Goal: Transaction & Acquisition: Purchase product/service

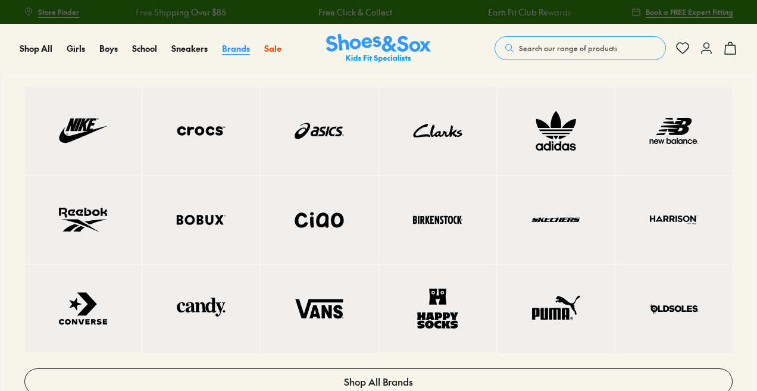
click at [242, 49] on span "Brands" at bounding box center [236, 48] width 28 height 12
click at [99, 115] on img at bounding box center [83, 131] width 70 height 40
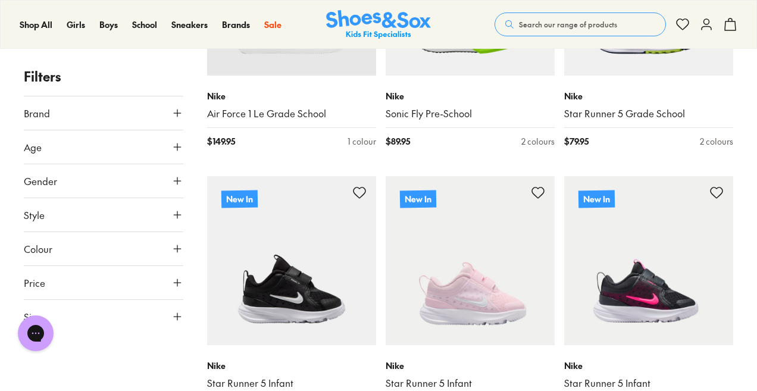
scroll to position [536, 0]
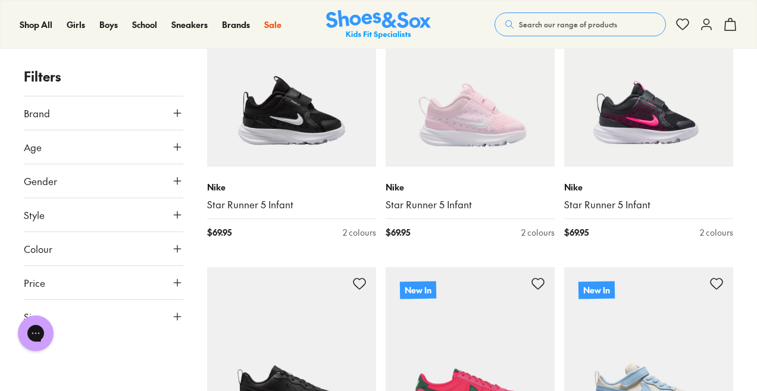
click at [177, 314] on use at bounding box center [177, 316] width 7 height 7
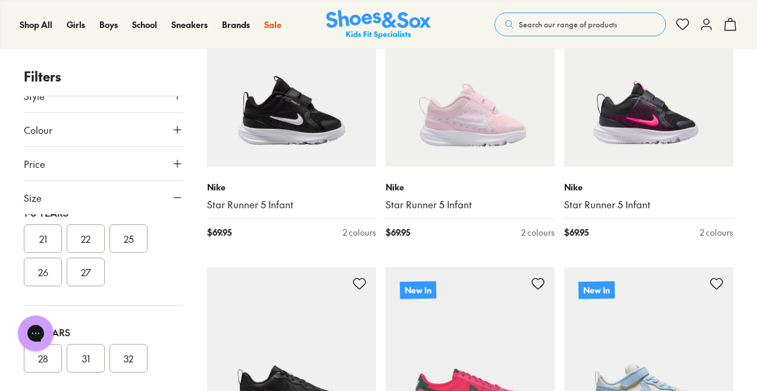
scroll to position [0, 0]
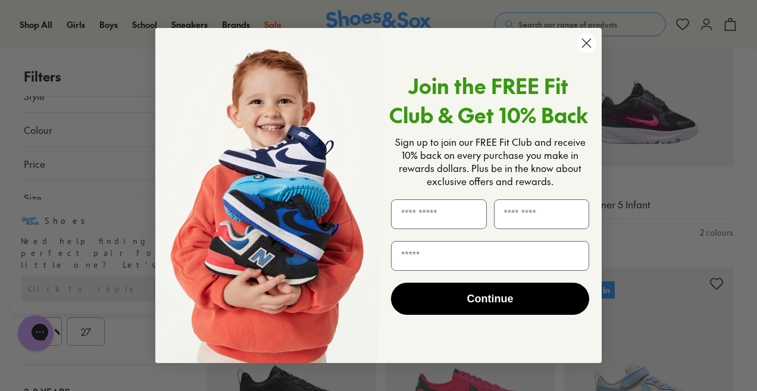
click at [583, 47] on icon "Close dialog" at bounding box center [587, 43] width 8 height 8
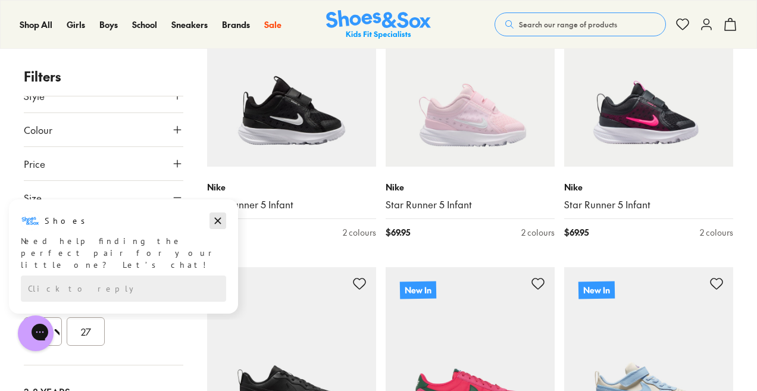
drag, startPoint x: 221, startPoint y: 223, endPoint x: 174, endPoint y: 452, distance: 233.9
click at [221, 223] on icon "Dismiss campaign" at bounding box center [218, 221] width 12 height 14
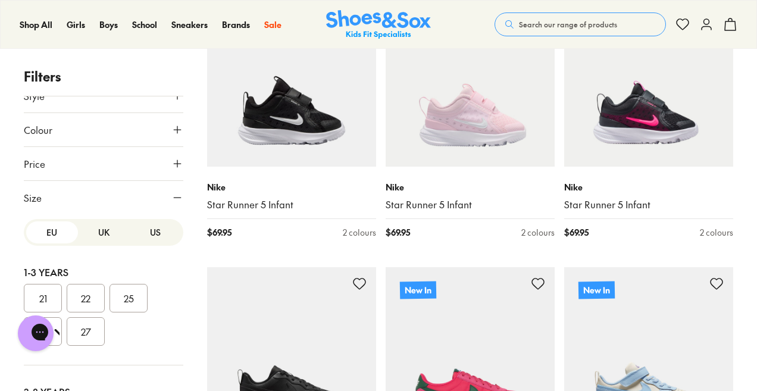
click at [98, 229] on button "UK" at bounding box center [104, 232] width 52 height 22
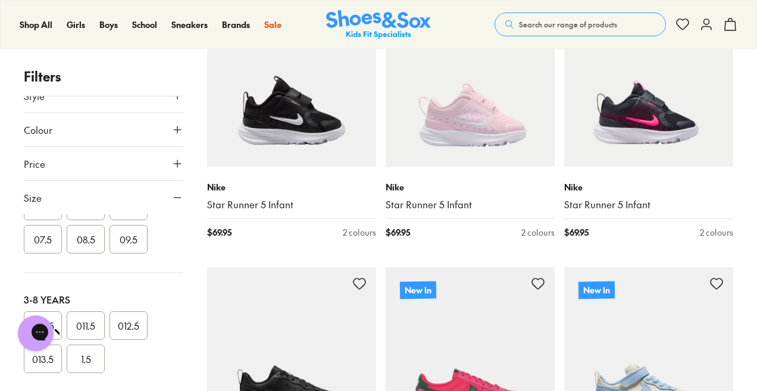
scroll to position [238, 0]
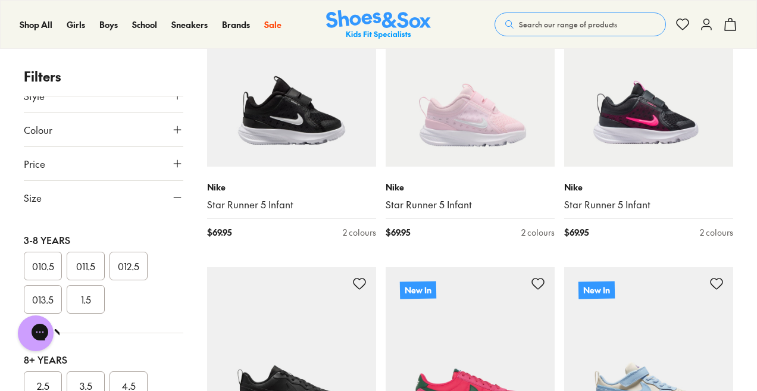
click at [52, 298] on button "013.5" at bounding box center [43, 299] width 38 height 29
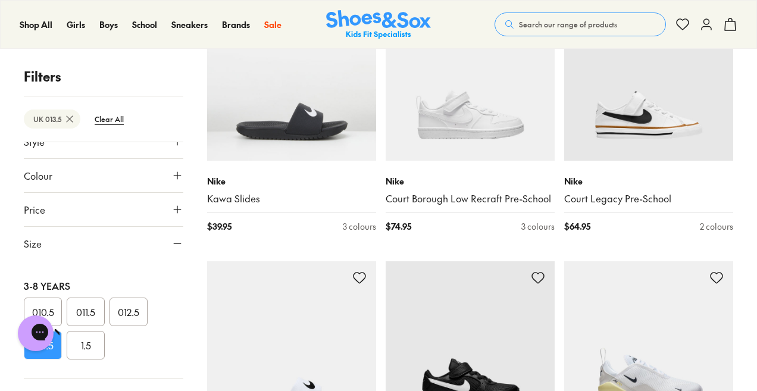
scroll to position [2501, 0]
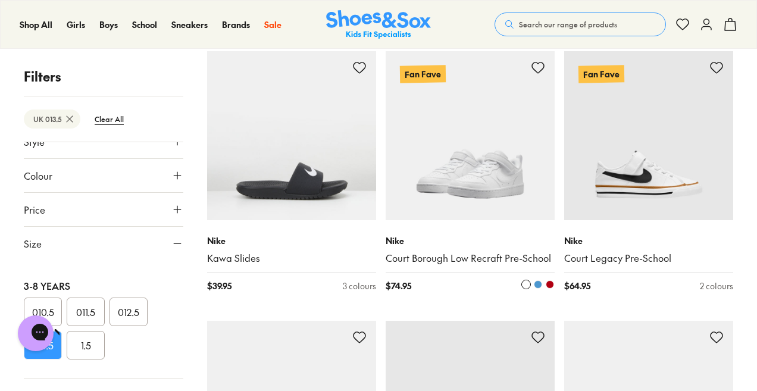
click at [458, 169] on img at bounding box center [470, 135] width 169 height 169
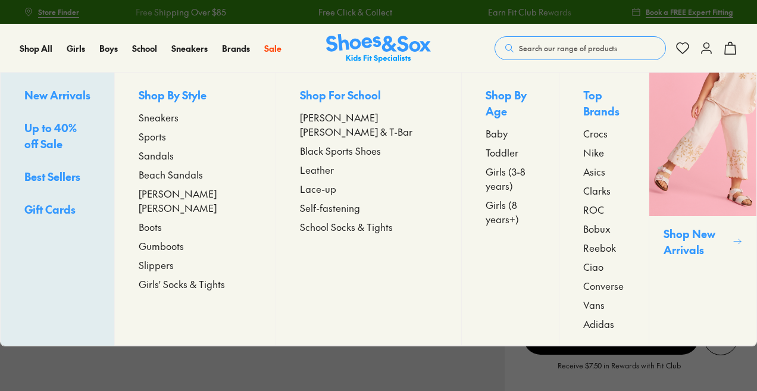
select select "*"
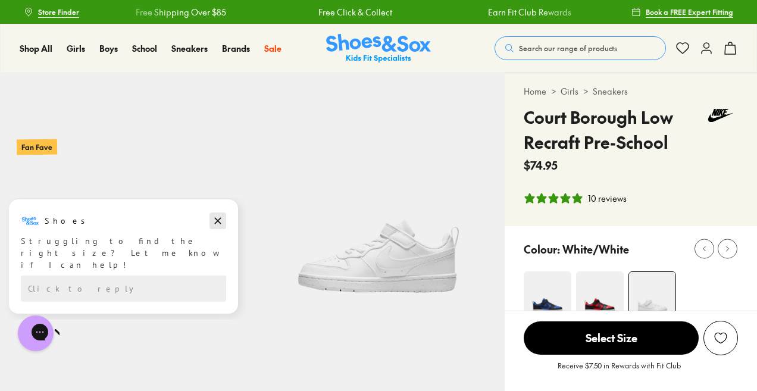
click at [218, 224] on icon "Dismiss campaign" at bounding box center [218, 221] width 12 height 14
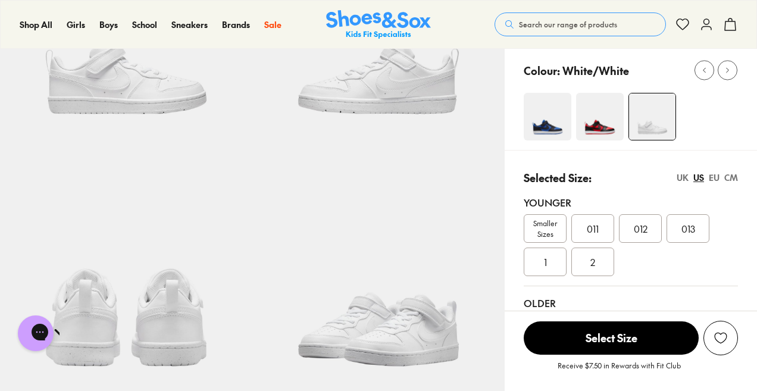
scroll to position [238, 0]
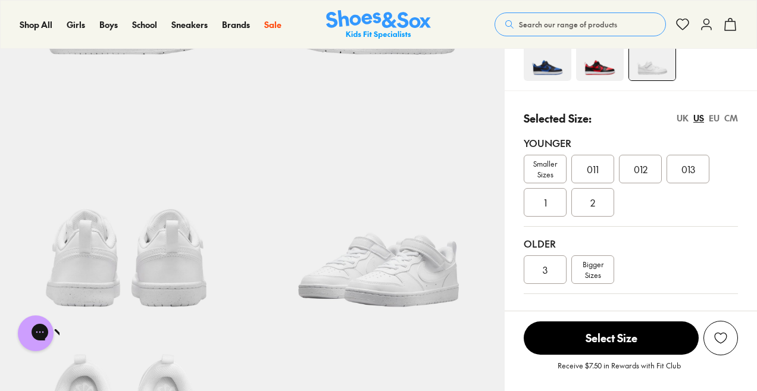
click at [731, 113] on div "CM" at bounding box center [731, 118] width 14 height 12
click at [546, 205] on span "20.1" at bounding box center [545, 202] width 15 height 14
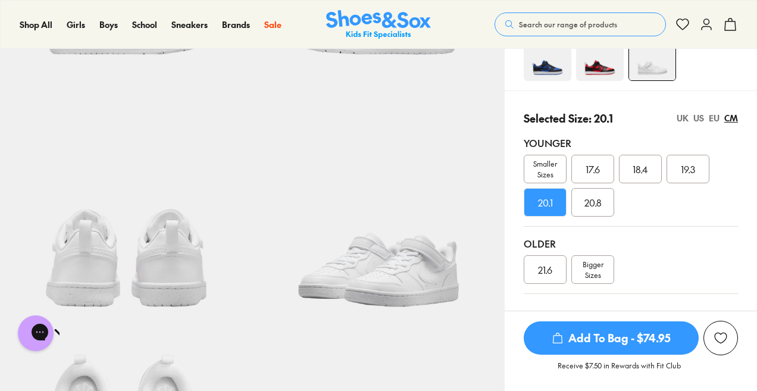
scroll to position [298, 0]
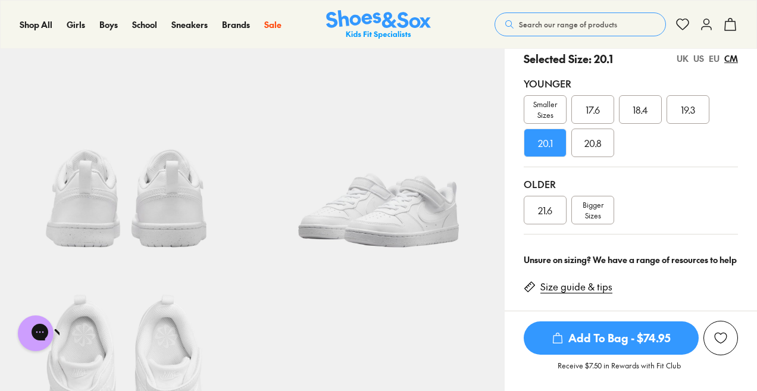
click at [562, 337] on icon "submit" at bounding box center [558, 338] width 12 height 12
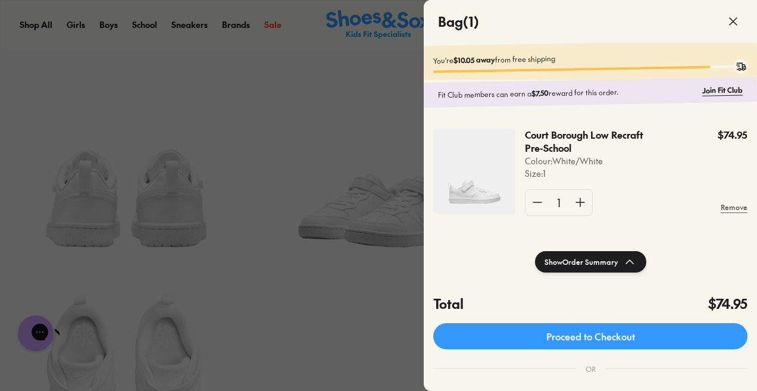
click at [734, 20] on use at bounding box center [733, 21] width 7 height 7
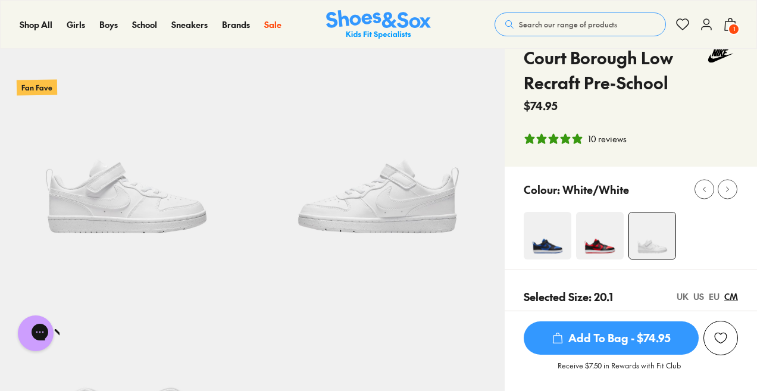
scroll to position [0, 0]
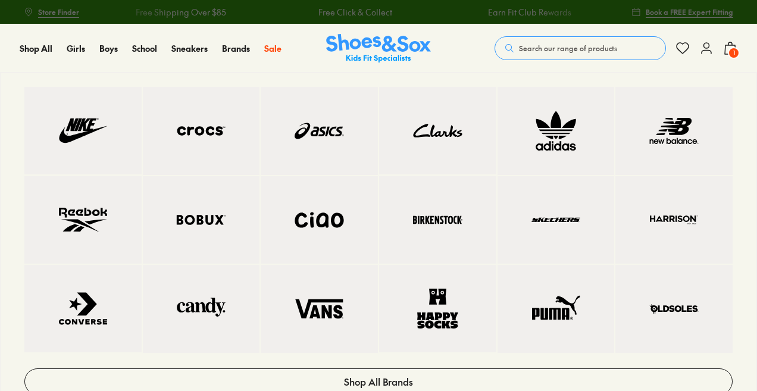
click at [64, 121] on img at bounding box center [83, 131] width 70 height 40
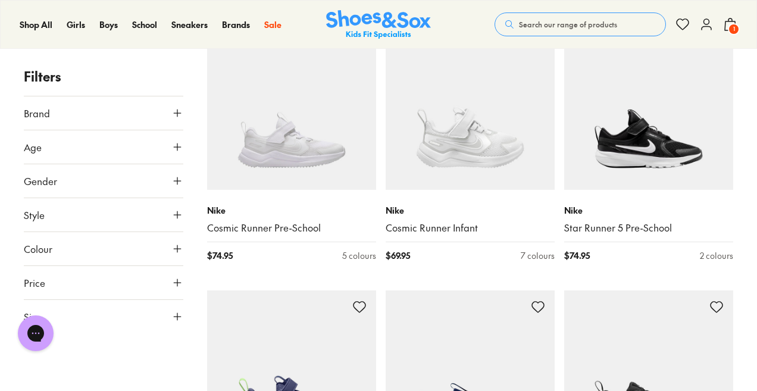
scroll to position [2440, 0]
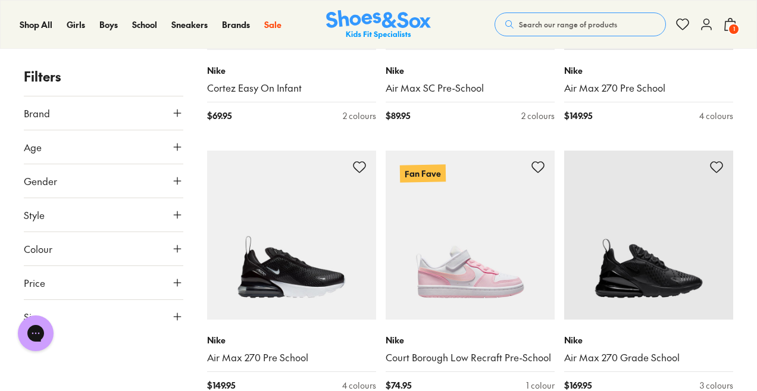
scroll to position [3452, 0]
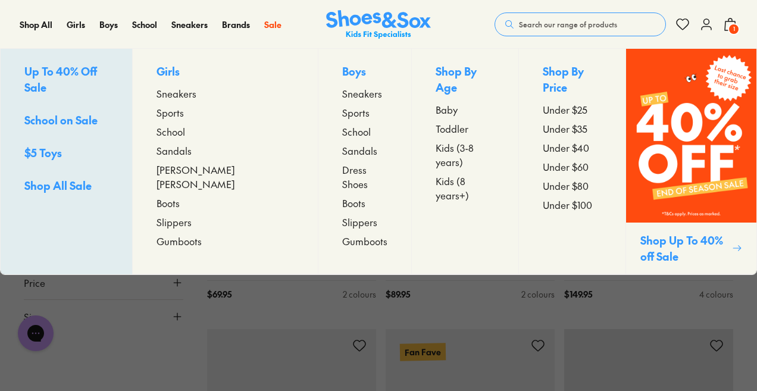
click at [342, 91] on span "Sneakers" at bounding box center [362, 93] width 40 height 14
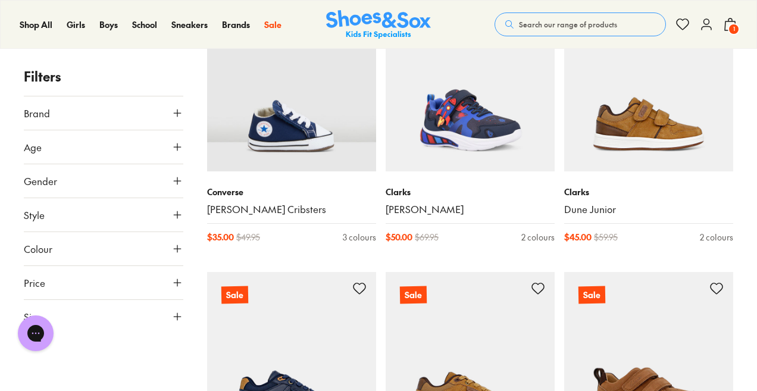
scroll to position [357, 0]
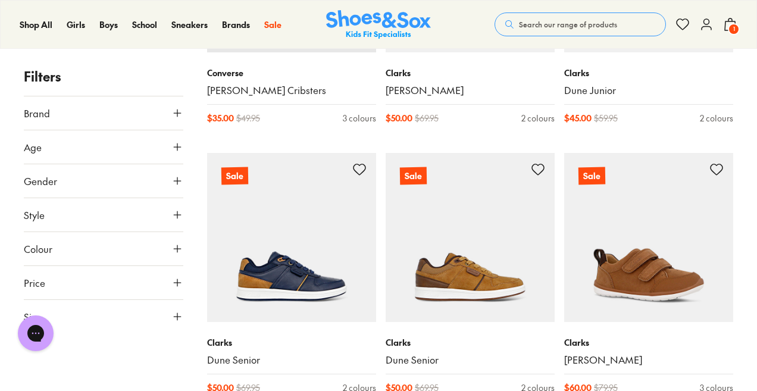
click at [179, 315] on use at bounding box center [177, 316] width 7 height 7
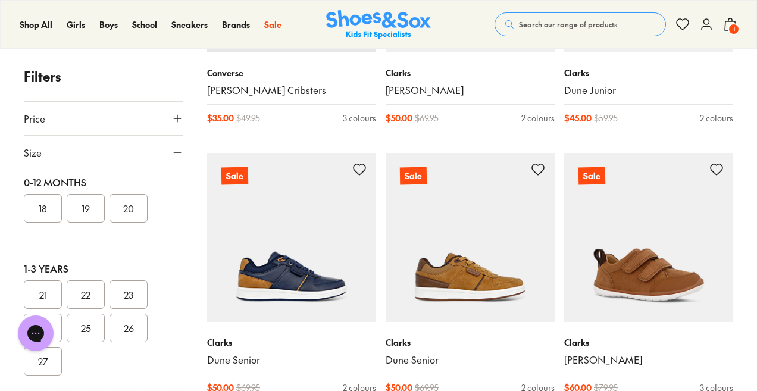
scroll to position [0, 0]
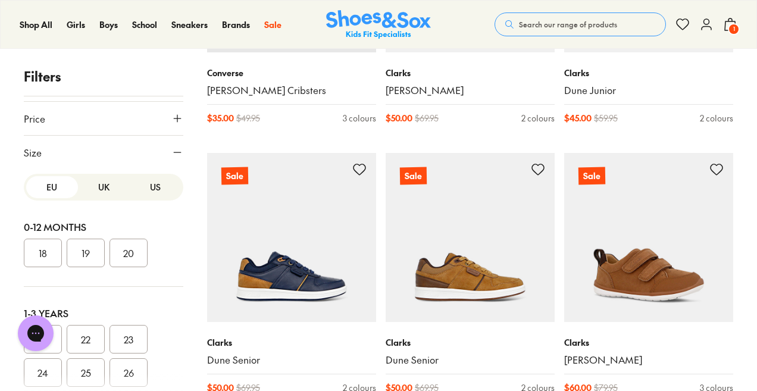
click at [96, 186] on button "UK" at bounding box center [104, 187] width 52 height 22
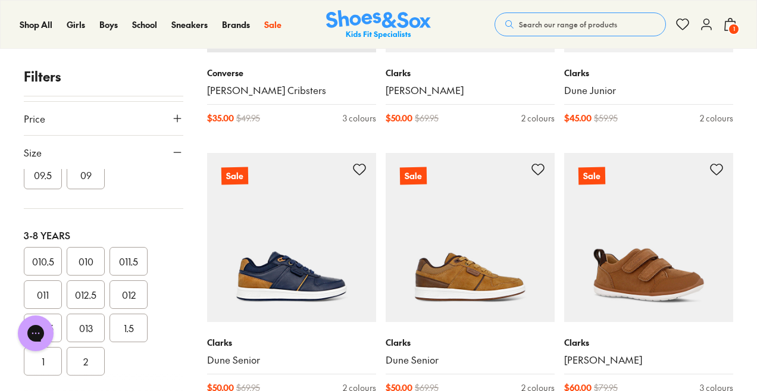
scroll to position [417, 0]
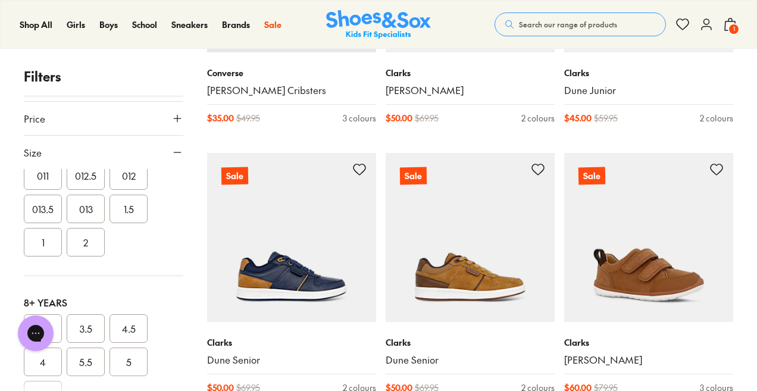
click at [74, 209] on button "013" at bounding box center [86, 209] width 38 height 29
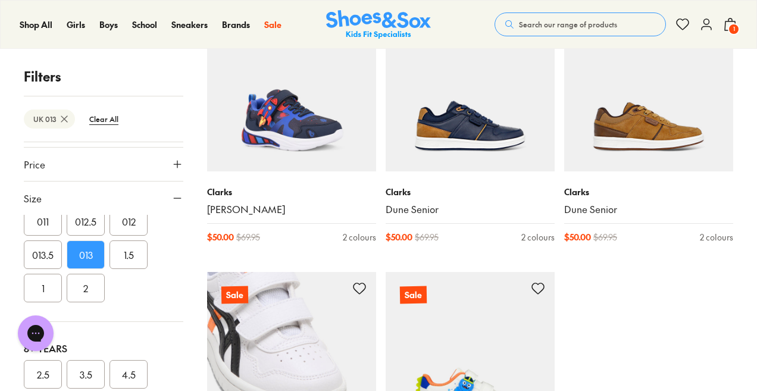
scroll to position [357, 0]
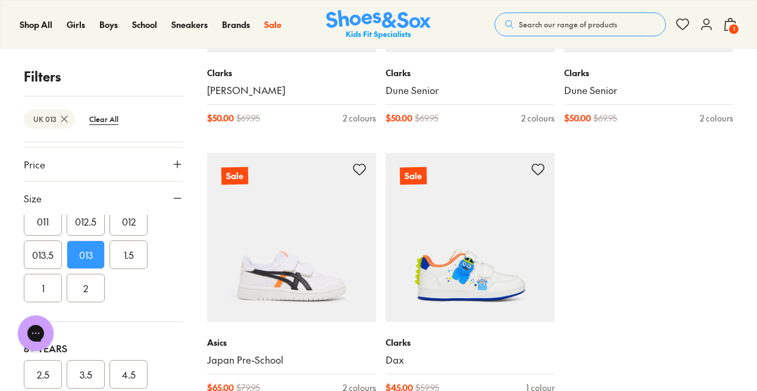
click at [44, 258] on button "013.5" at bounding box center [43, 254] width 38 height 29
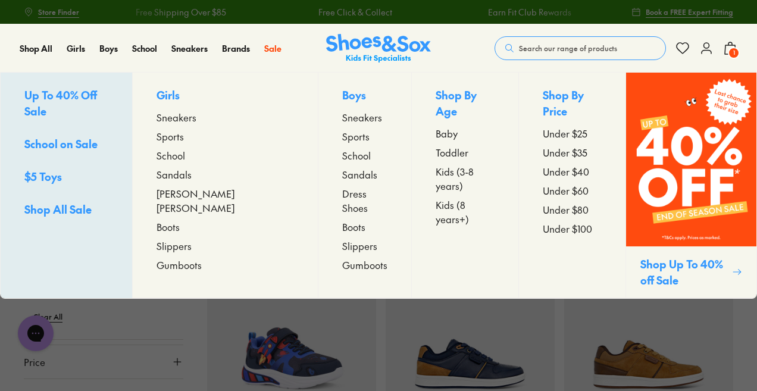
click at [342, 134] on span "Sports" at bounding box center [355, 136] width 27 height 14
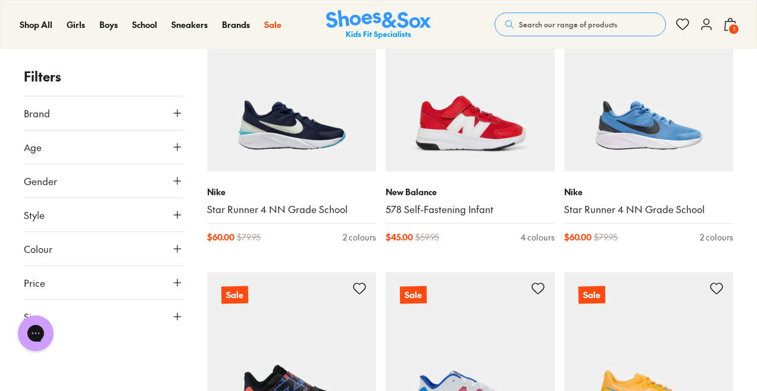
scroll to position [357, 0]
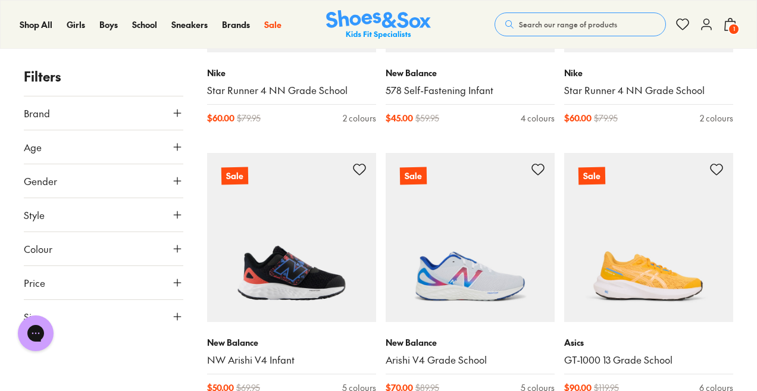
click at [177, 318] on use at bounding box center [177, 316] width 7 height 7
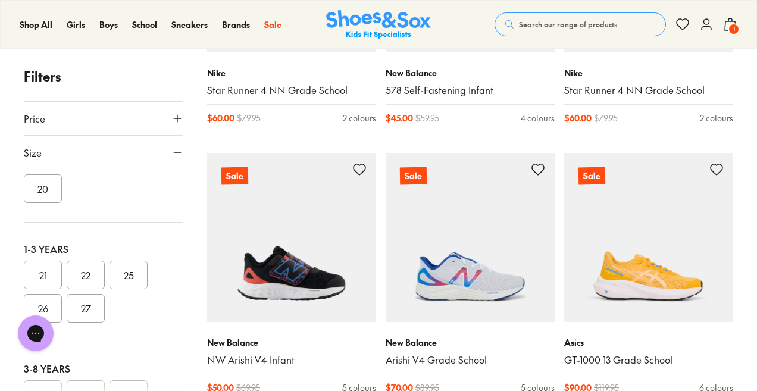
scroll to position [0, 0]
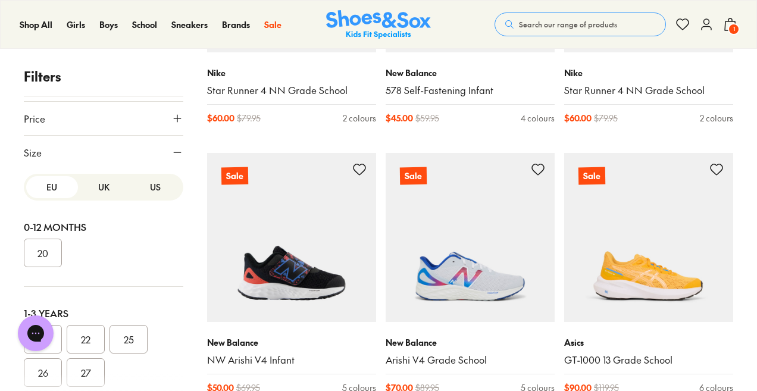
click at [98, 191] on button "UK" at bounding box center [104, 187] width 52 height 22
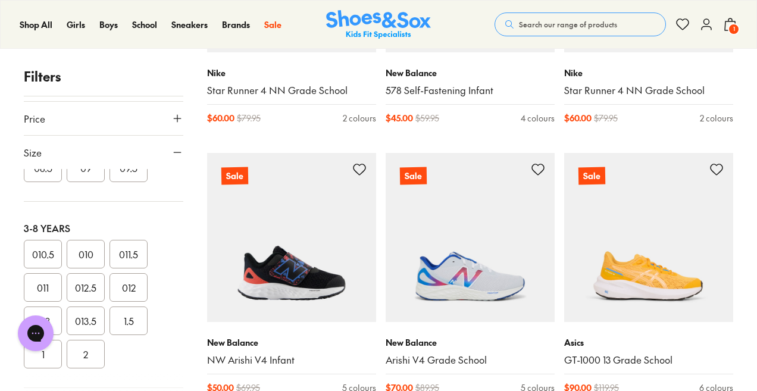
scroll to position [298, 0]
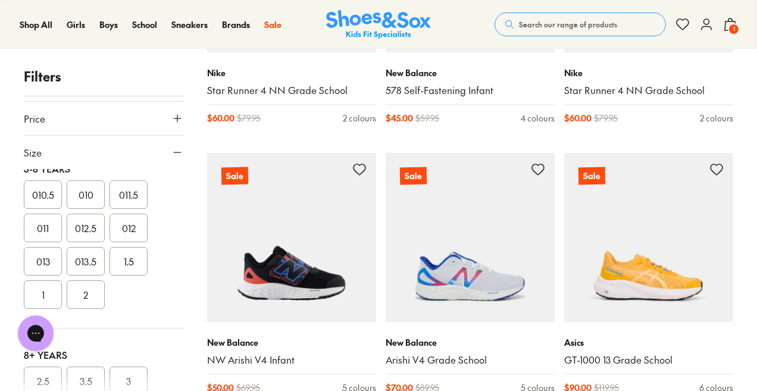
click at [48, 252] on button "013" at bounding box center [43, 261] width 38 height 29
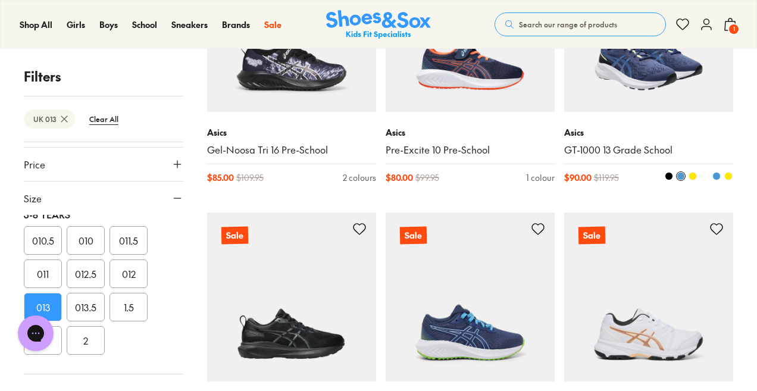
scroll to position [179, 0]
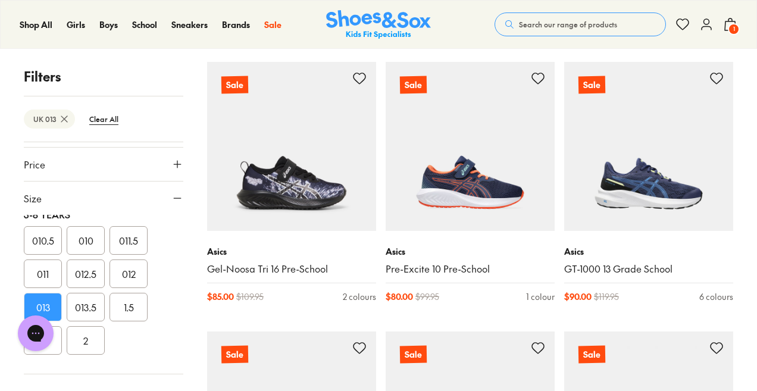
click at [81, 305] on button "013.5" at bounding box center [86, 307] width 38 height 29
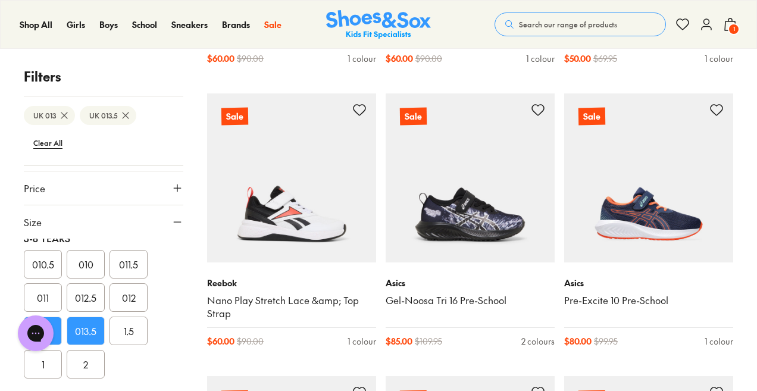
scroll to position [119, 0]
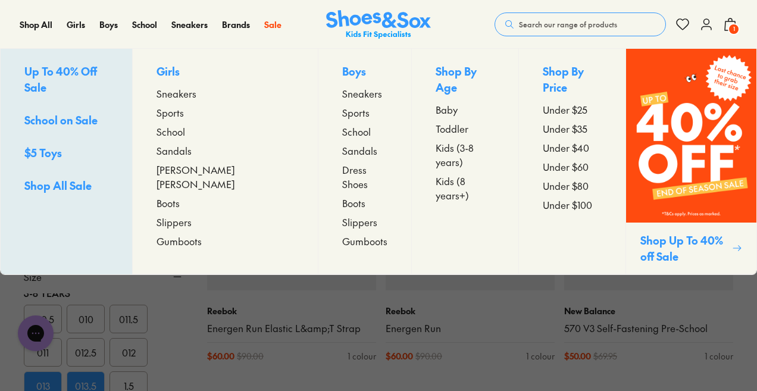
click at [342, 96] on span "Sneakers" at bounding box center [362, 93] width 40 height 14
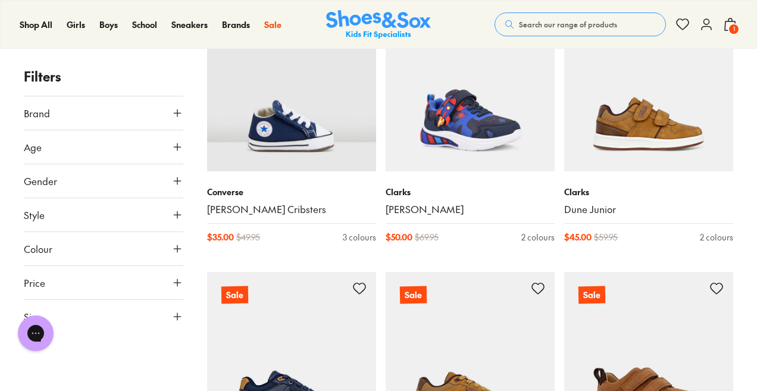
click at [139, 320] on button "Size" at bounding box center [104, 316] width 160 height 33
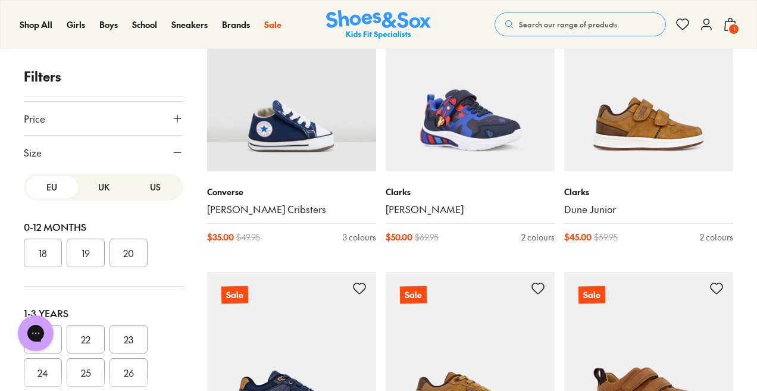
click at [95, 191] on button "UK" at bounding box center [104, 187] width 52 height 22
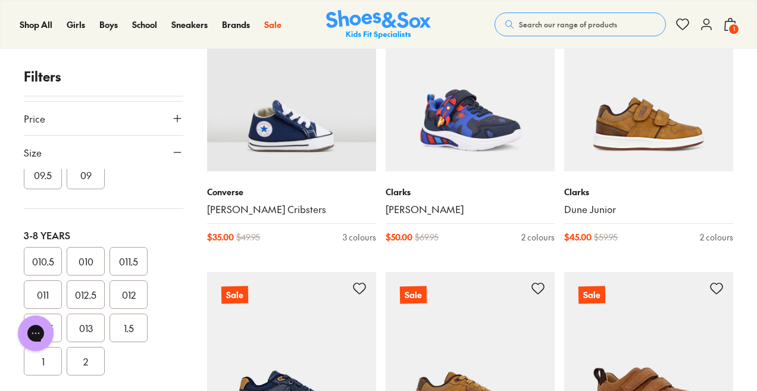
scroll to position [357, 0]
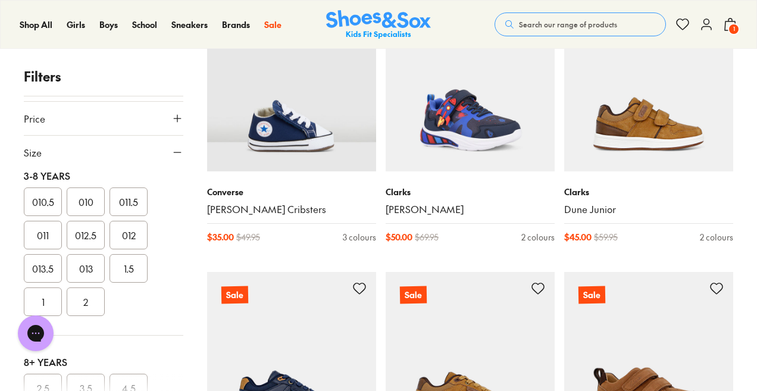
click at [45, 265] on button "013.5" at bounding box center [43, 268] width 38 height 29
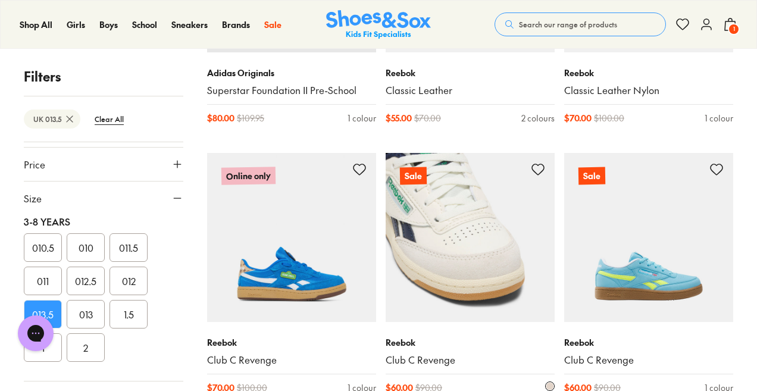
scroll to position [179, 0]
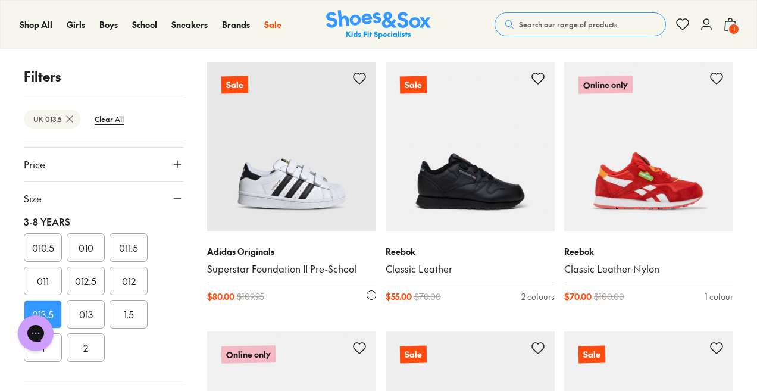
click at [268, 193] on img at bounding box center [291, 146] width 169 height 169
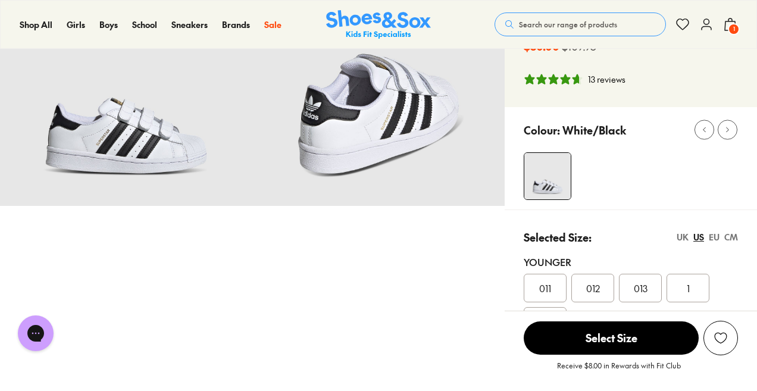
select select "*"
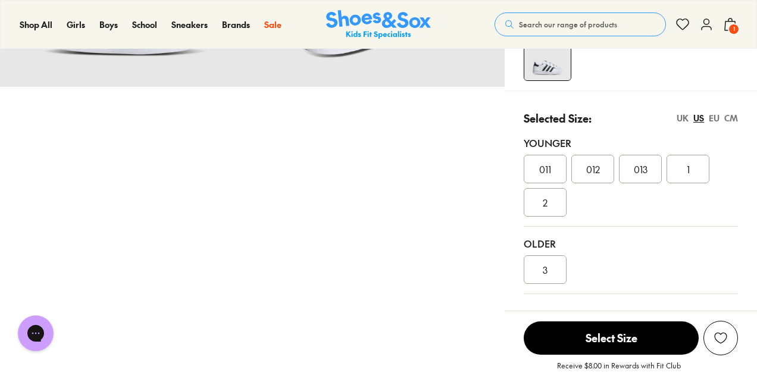
scroll to position [298, 0]
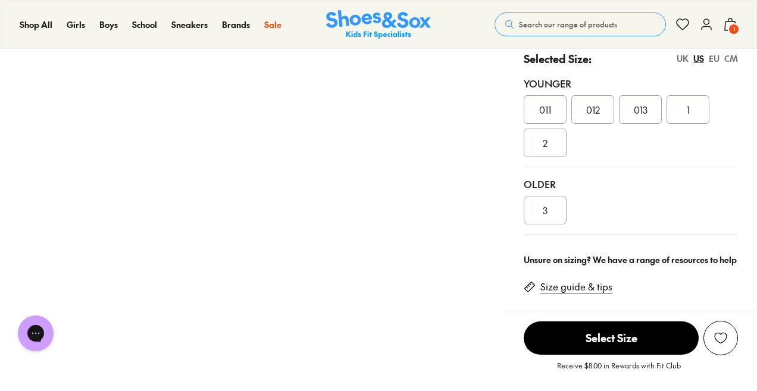
click at [567, 287] on link "Size guide & tips" at bounding box center [576, 286] width 72 height 13
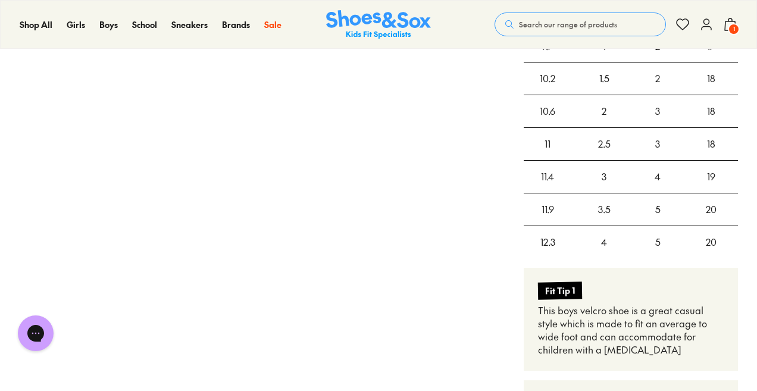
scroll to position [847, 0]
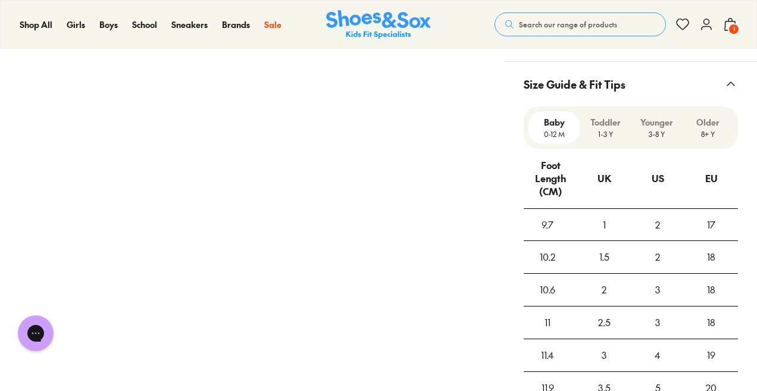
click at [607, 130] on p "1-3 Y" at bounding box center [605, 134] width 42 height 11
click at [661, 130] on p "3-8 Y" at bounding box center [657, 134] width 42 height 11
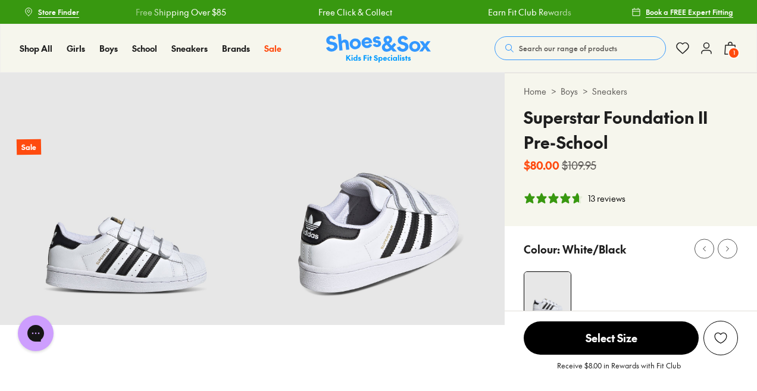
scroll to position [119, 0]
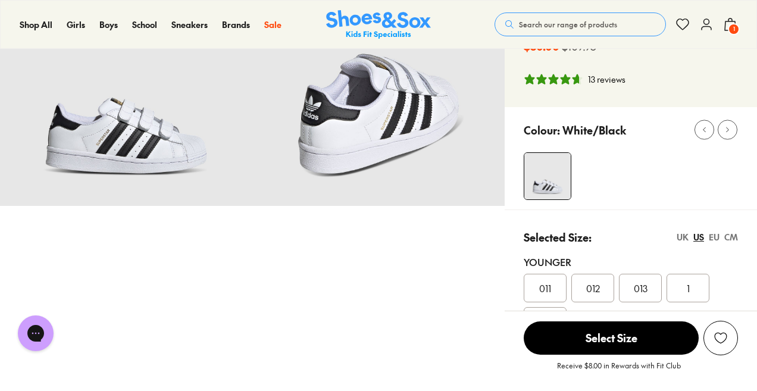
click at [638, 290] on span "013" at bounding box center [641, 288] width 14 height 14
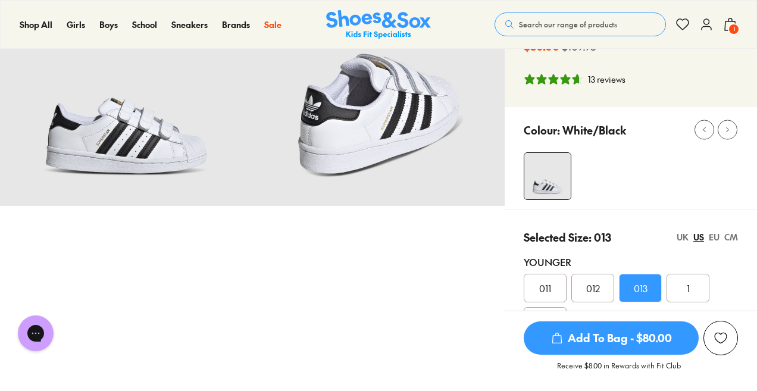
click at [642, 340] on span "Add To Bag - $80.00" at bounding box center [611, 337] width 175 height 33
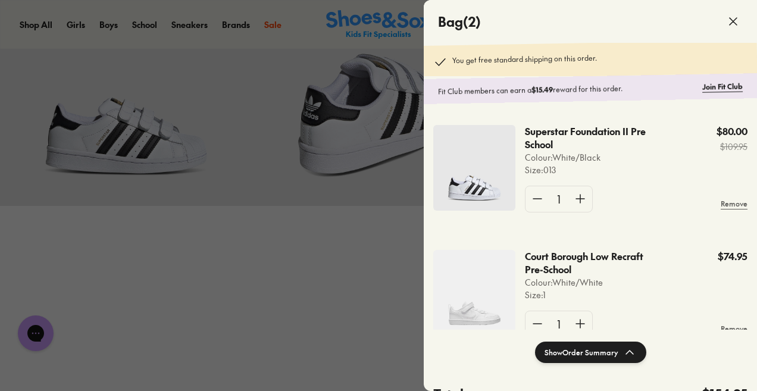
scroll to position [36, 0]
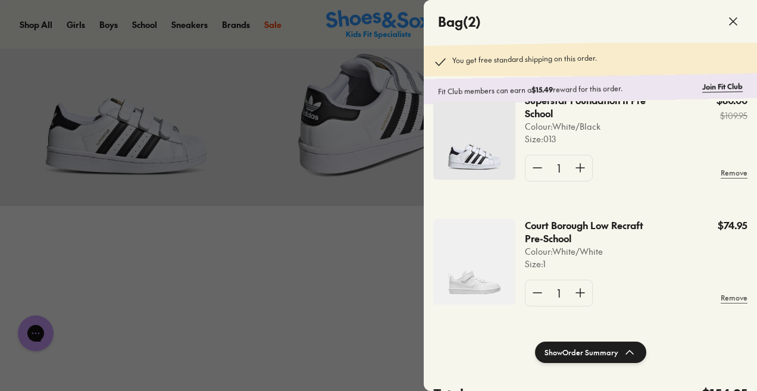
click at [534, 226] on p "Court Borough Low Recraft Pre-School" at bounding box center [592, 232] width 134 height 26
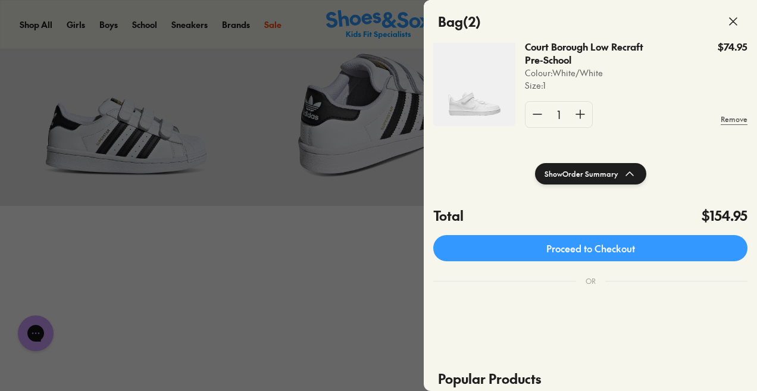
click at [564, 176] on button "Show Order Summary" at bounding box center [590, 173] width 111 height 21
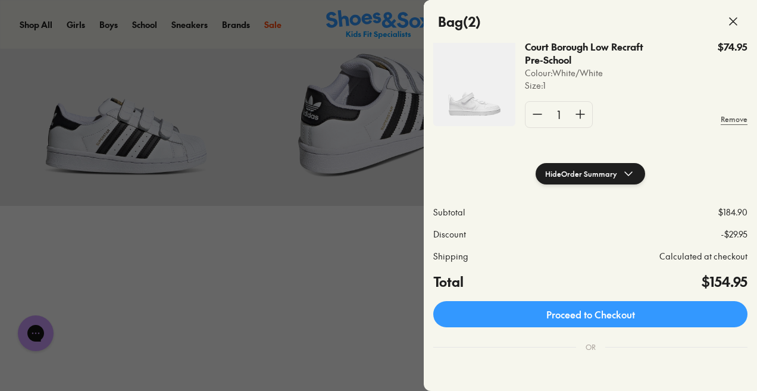
scroll to position [0, 0]
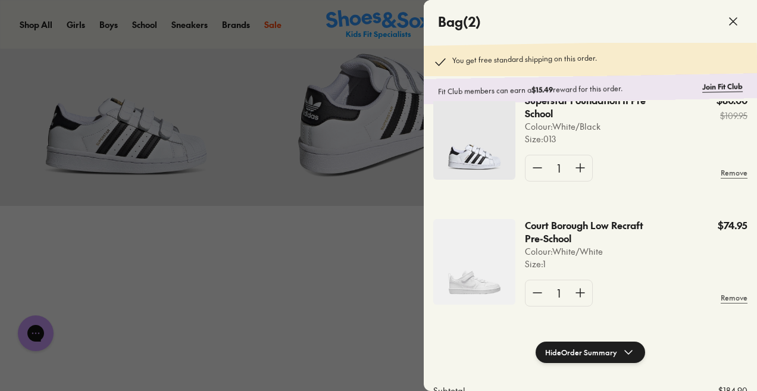
click at [556, 229] on p "Court Borough Low Recraft Pre-School" at bounding box center [592, 232] width 134 height 26
click at [464, 268] on img at bounding box center [474, 262] width 82 height 86
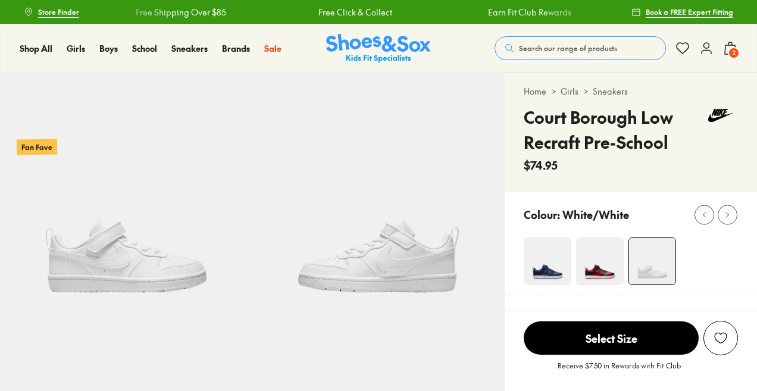
scroll to position [179, 0]
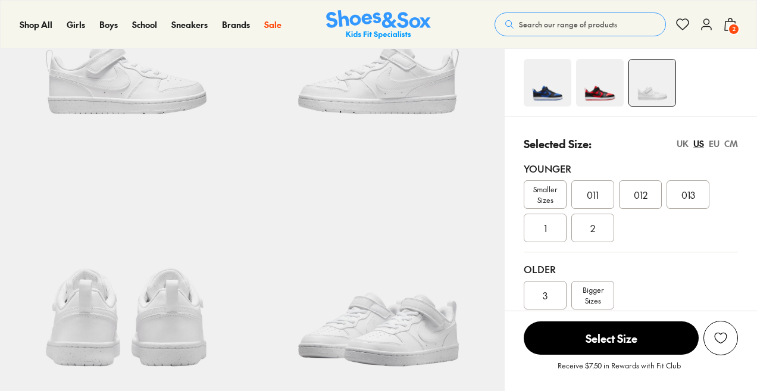
select select "*"
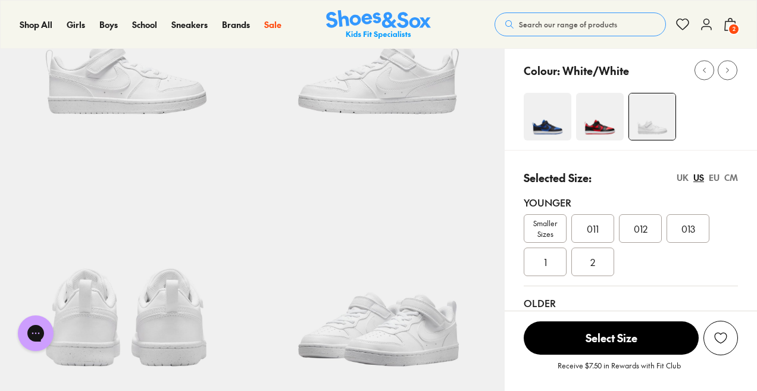
scroll to position [298, 0]
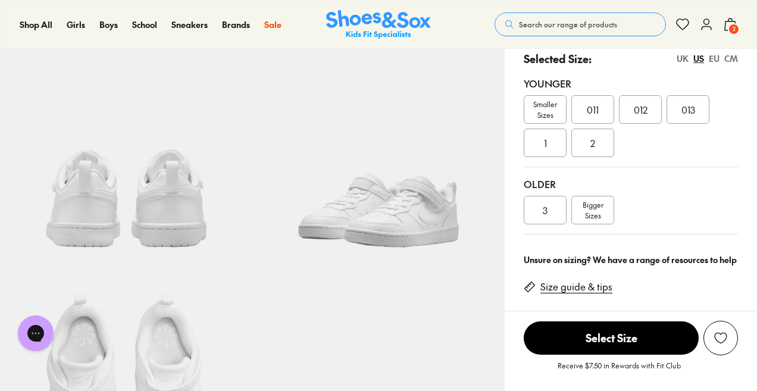
click at [555, 145] on div "1" at bounding box center [545, 143] width 43 height 29
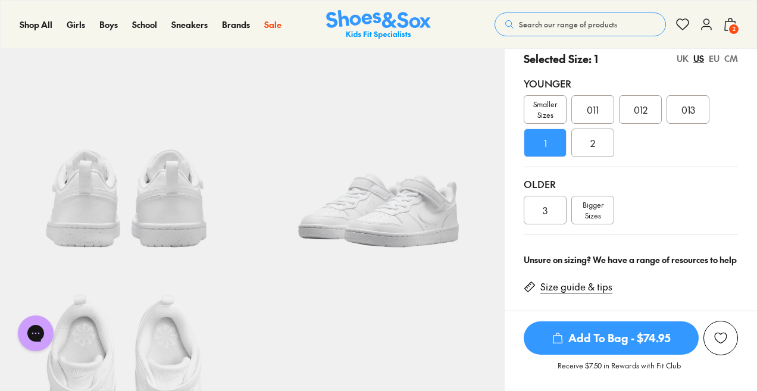
click at [589, 336] on span "Add To Bag - $74.95" at bounding box center [611, 337] width 175 height 33
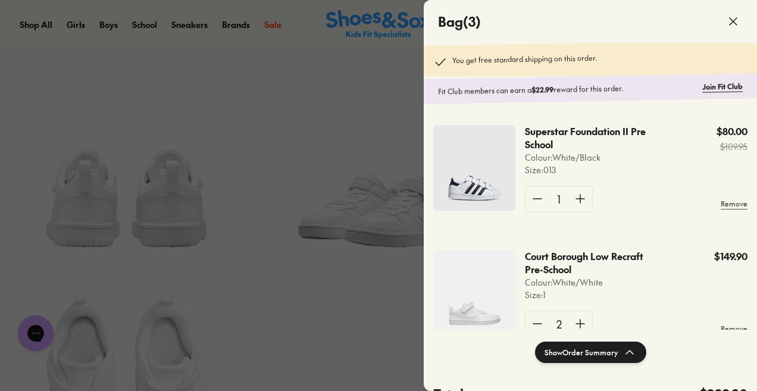
scroll to position [36, 0]
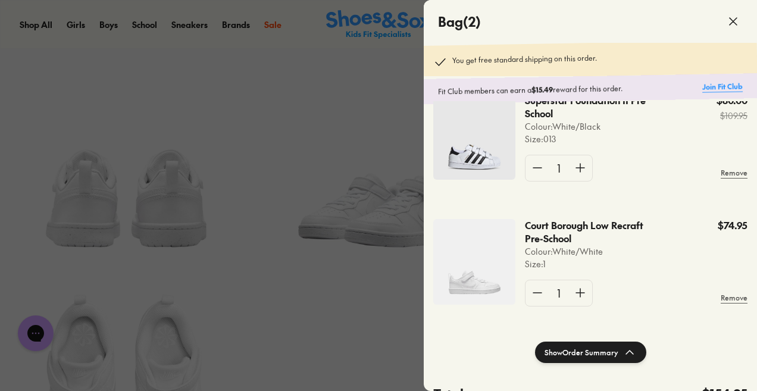
click at [716, 83] on link "Join Fit Club" at bounding box center [722, 86] width 40 height 11
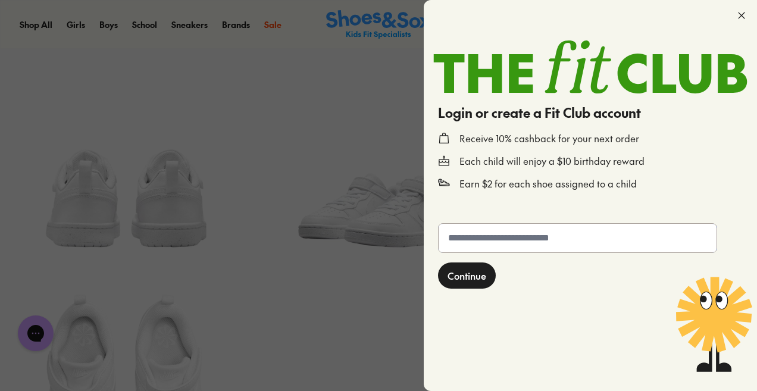
click at [527, 241] on input "text" at bounding box center [578, 238] width 278 height 29
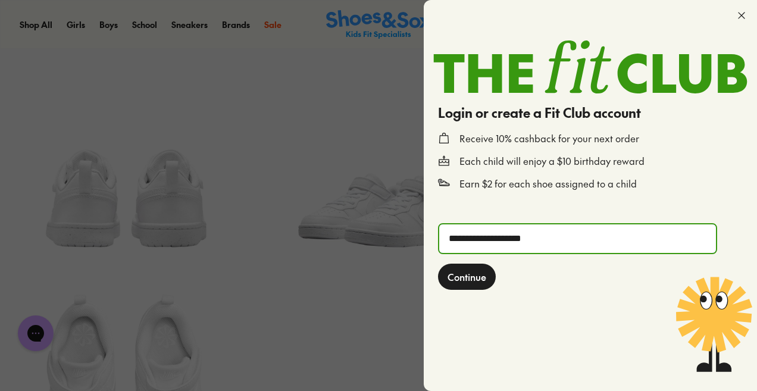
type input "**********"
click at [452, 276] on span "Continue" at bounding box center [467, 277] width 39 height 14
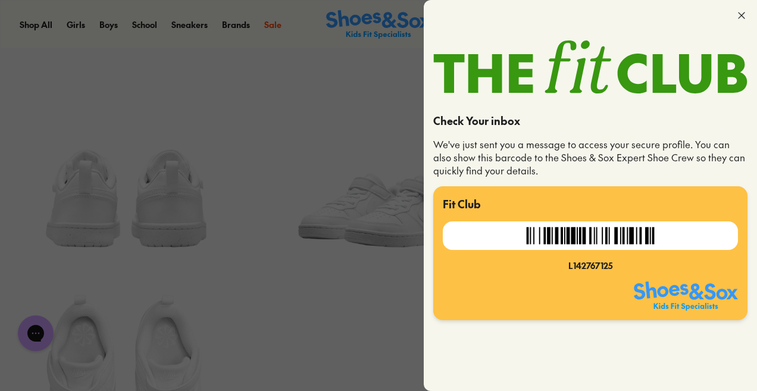
click at [739, 14] on icon at bounding box center [742, 16] width 12 height 12
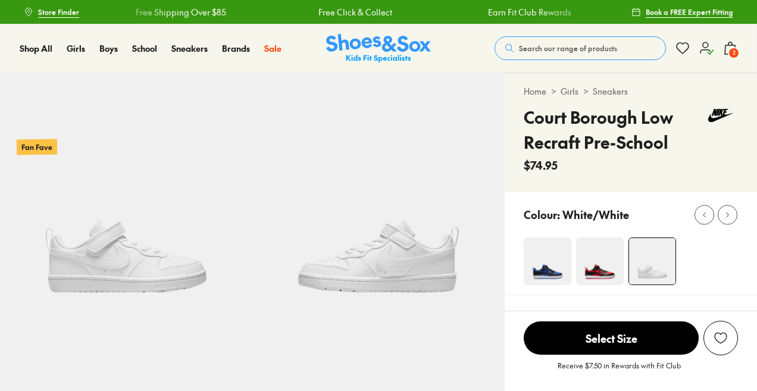
select select "*"
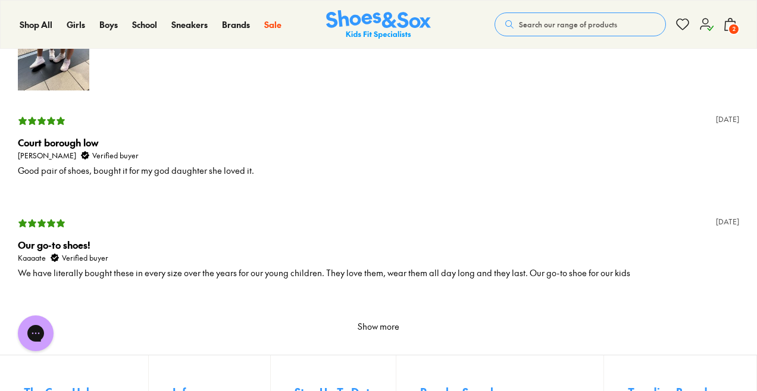
scroll to position [2446, 0]
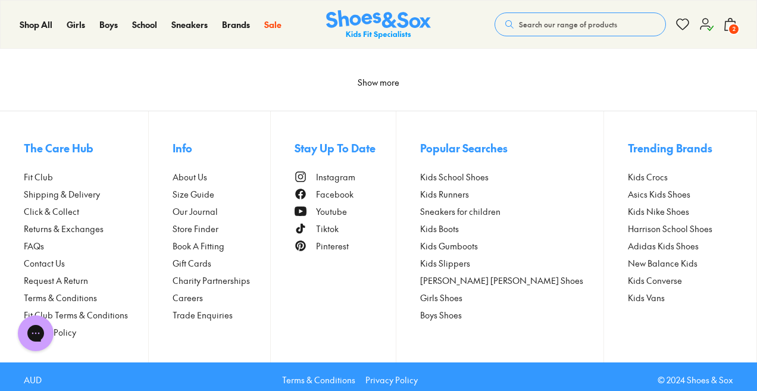
click at [731, 29] on span "2" at bounding box center [734, 29] width 12 height 12
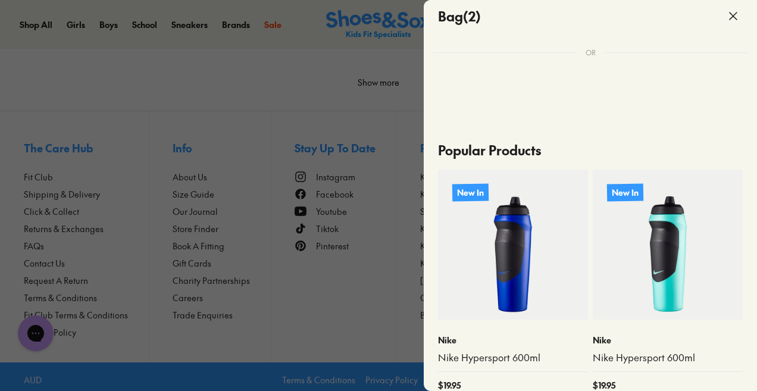
scroll to position [351, 0]
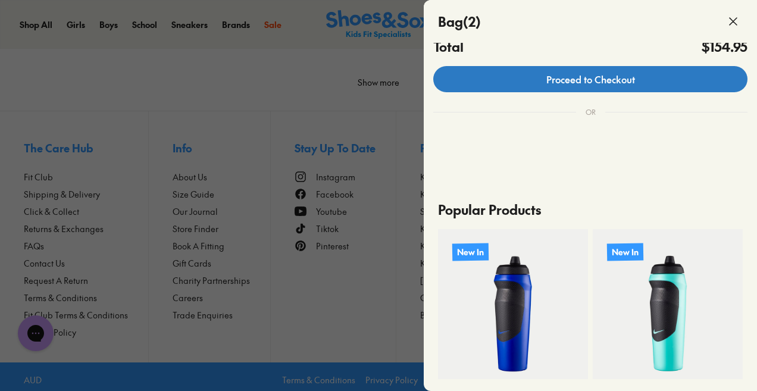
click at [627, 77] on link "Proceed to Checkout" at bounding box center [590, 79] width 314 height 26
